Goal: Book appointment/travel/reservation

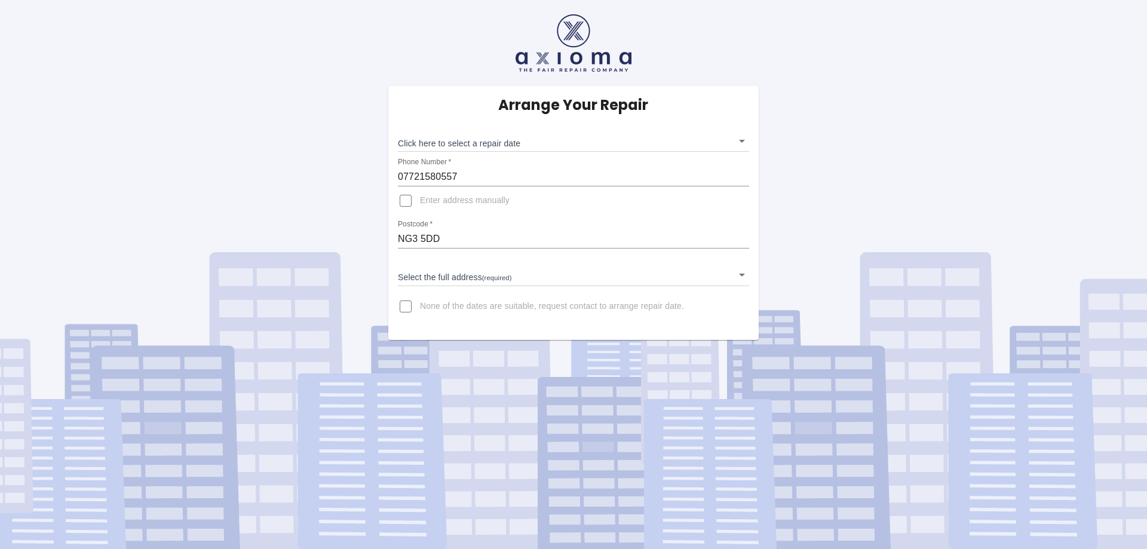
click at [468, 141] on body "Arrange Your Repair Click here to select a repair date ​ Phone Number   * 07721…" at bounding box center [573, 274] width 1147 height 549
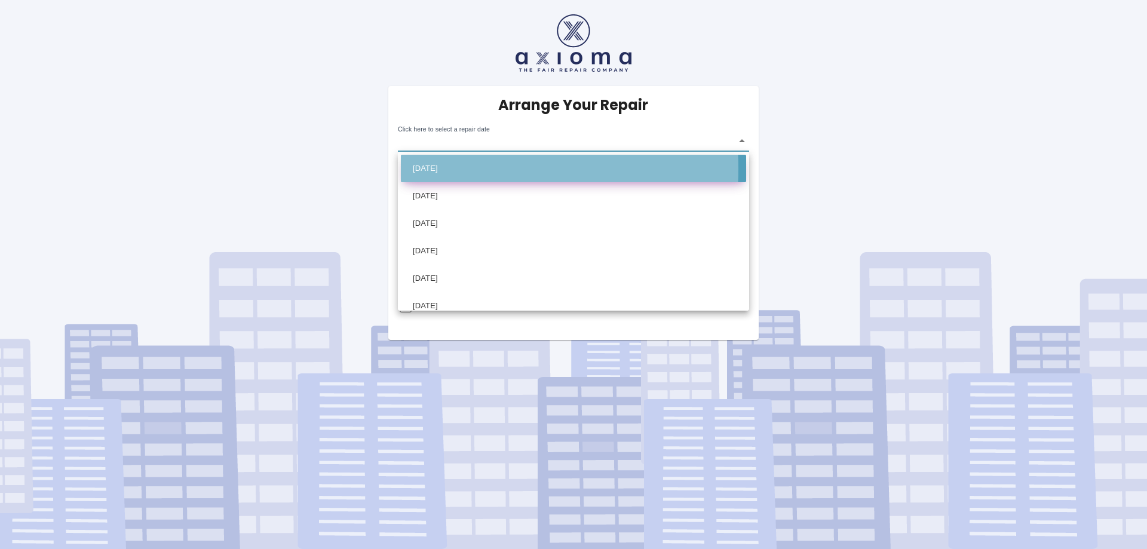
click at [445, 168] on li "[DATE]" at bounding box center [573, 168] width 345 height 27
type input "[DATE]T00:00:00.000Z"
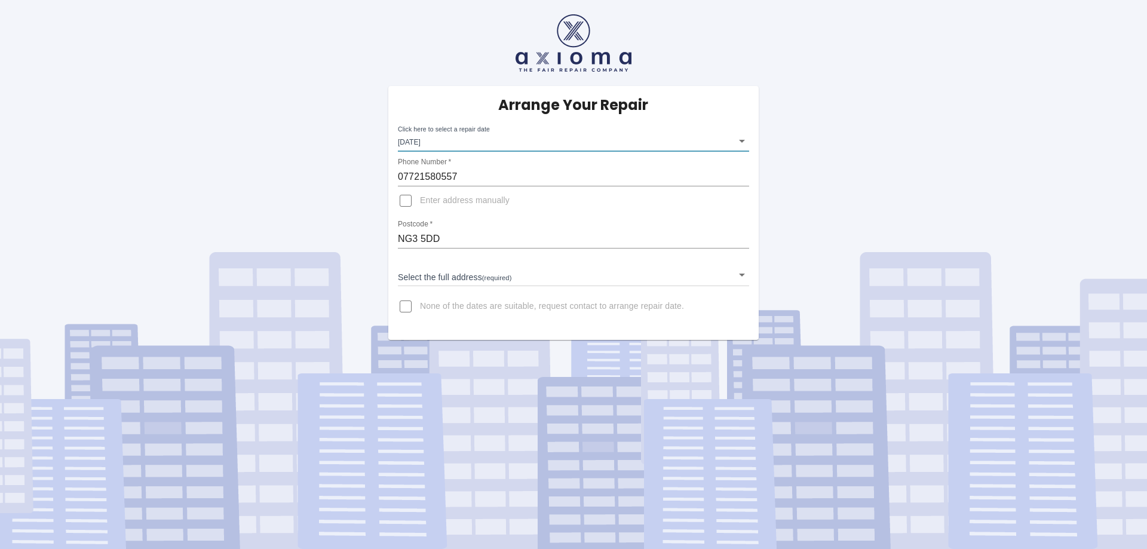
click at [406, 204] on input "Enter address manually" at bounding box center [405, 200] width 29 height 29
checkbox input "true"
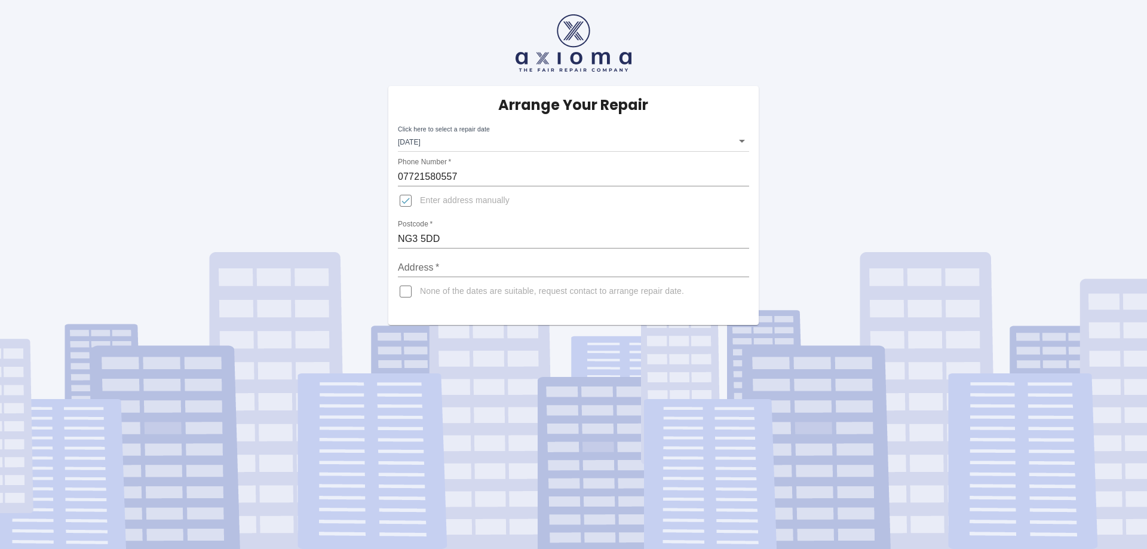
click at [486, 277] on input "Address   *" at bounding box center [573, 267] width 351 height 19
type input "Flat C, [STREET_ADDRESS]"
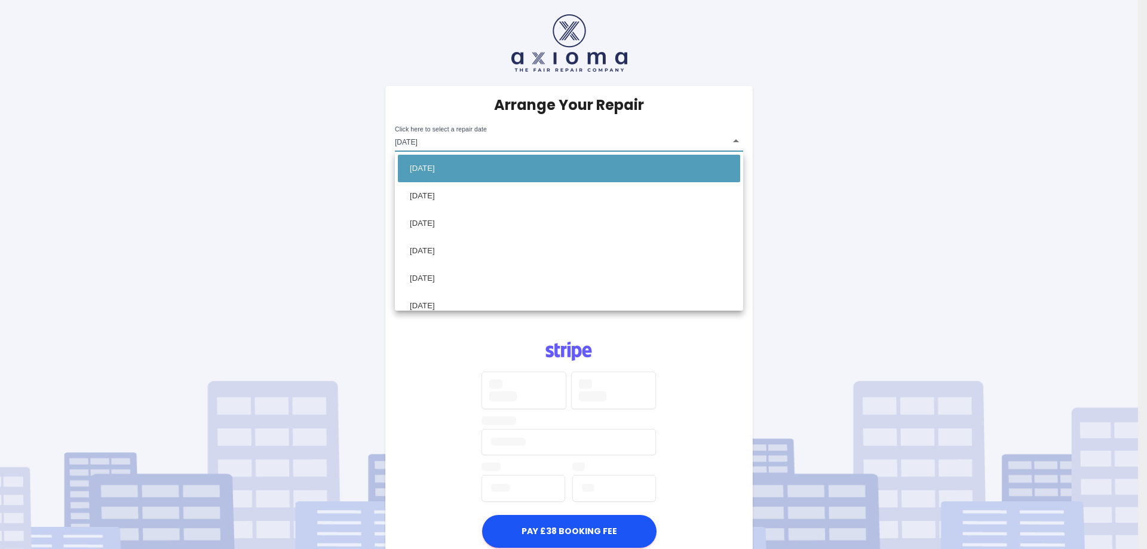
click at [482, 145] on body "Arrange Your Repair Click here to select a repair date [DATE] [DATE]T00:00:00.0…" at bounding box center [573, 337] width 1147 height 675
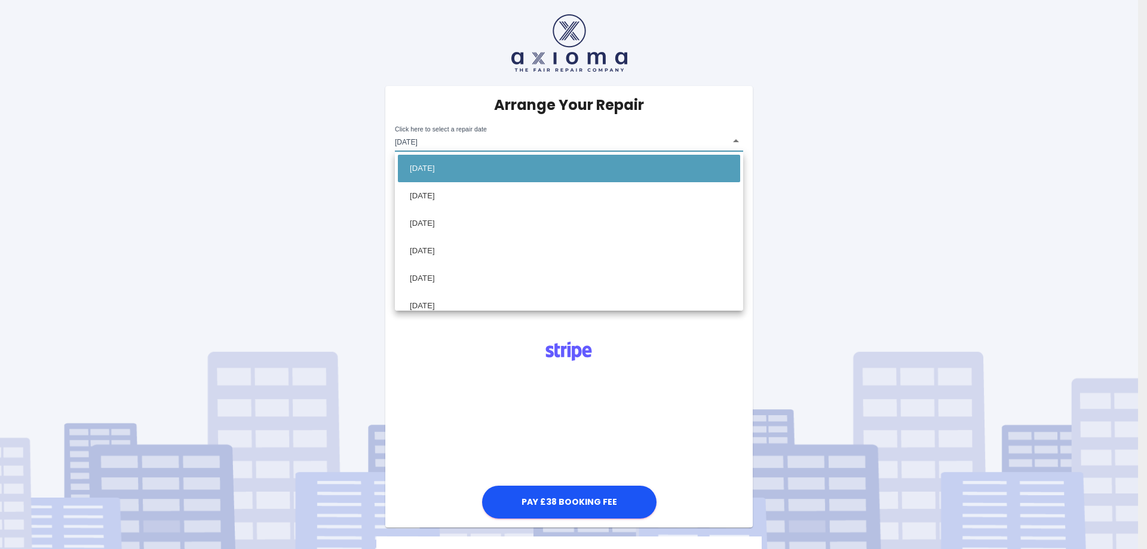
click at [482, 145] on div at bounding box center [573, 274] width 1147 height 549
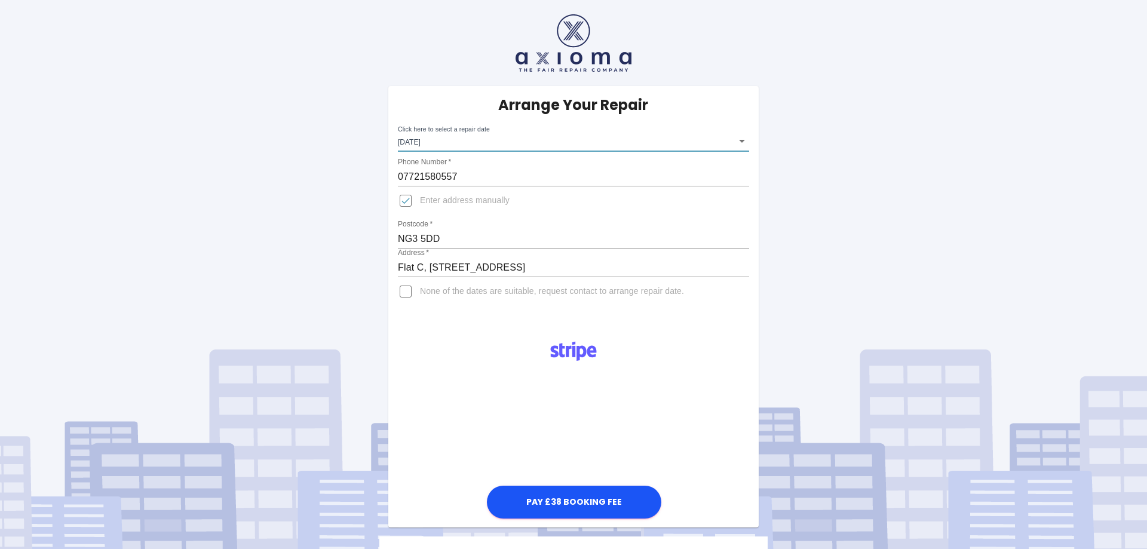
click at [631, 140] on body "Arrange Your Repair Click here to select a repair date [DATE] [DATE]T00:00:00.0…" at bounding box center [573, 323] width 1147 height 646
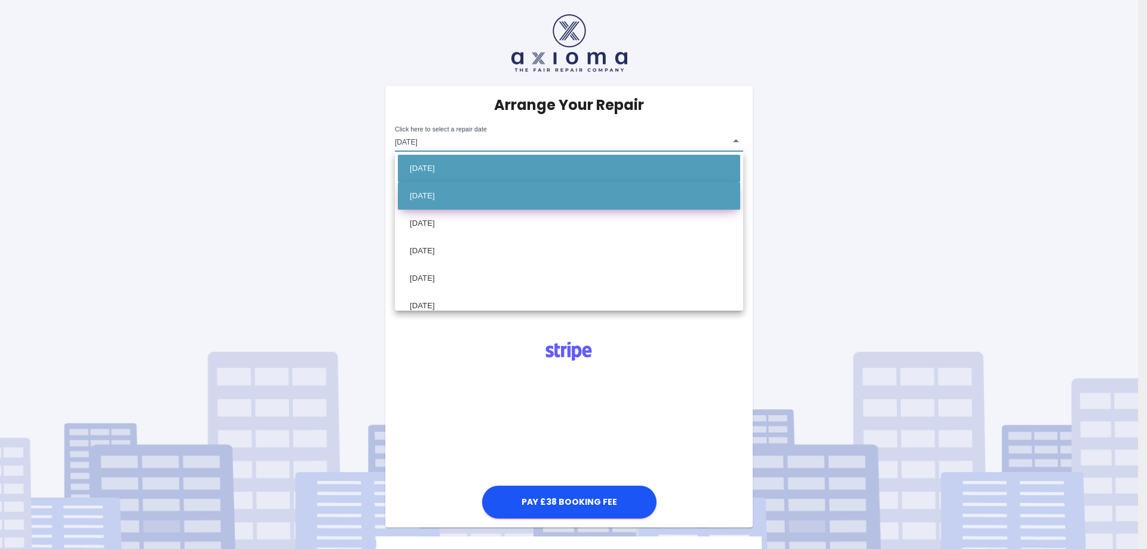
click at [496, 197] on li "[DATE]" at bounding box center [569, 195] width 342 height 27
type input "[DATE]T00:00:00.000Z"
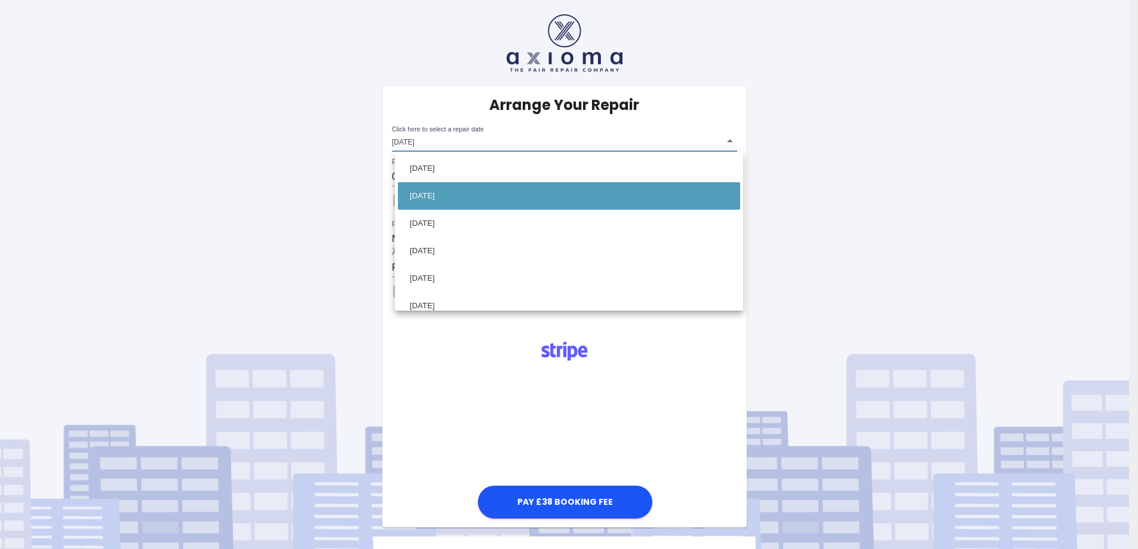
click at [620, 145] on body "Arrange Your Repair Click here to select a repair date [DATE] [DATE]T00:00:00.0…" at bounding box center [569, 323] width 1138 height 646
click at [721, 437] on div at bounding box center [573, 274] width 1147 height 549
